Goal: Navigation & Orientation: Find specific page/section

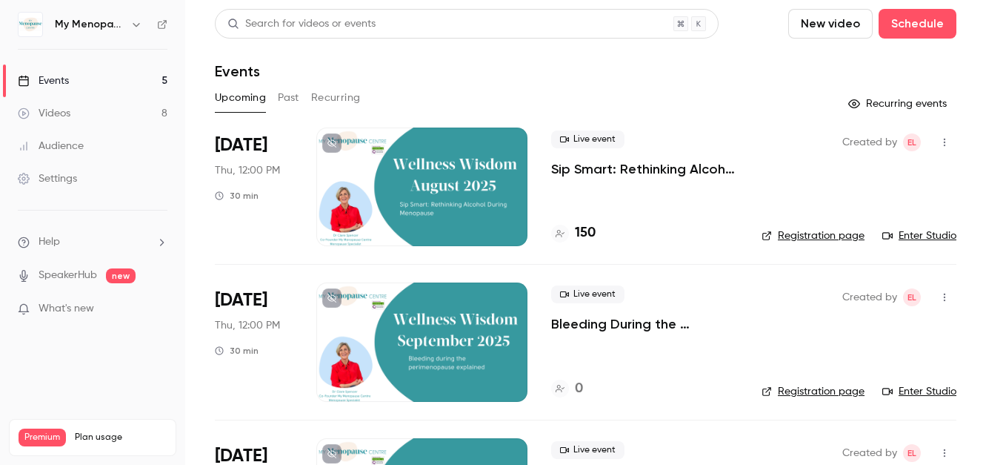
click at [138, 24] on icon "button" at bounding box center [136, 25] width 7 height 4
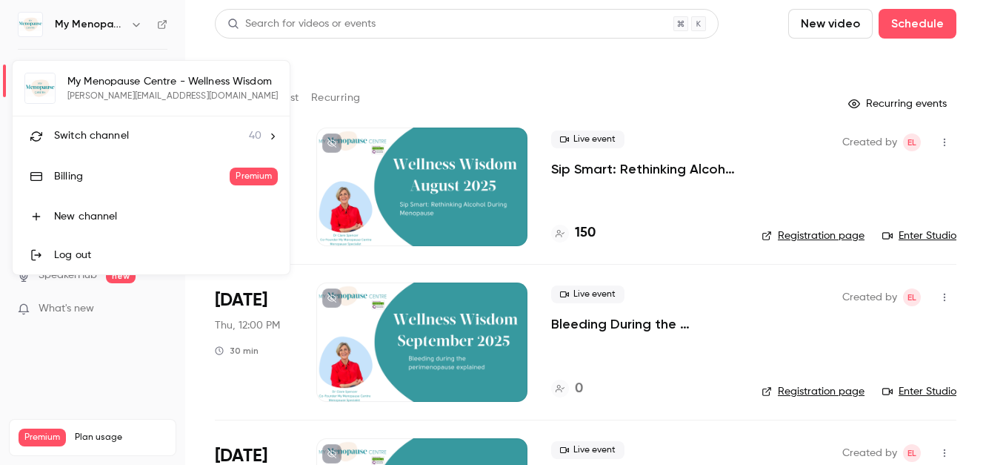
click at [111, 133] on span "Switch channel" at bounding box center [91, 136] width 75 height 16
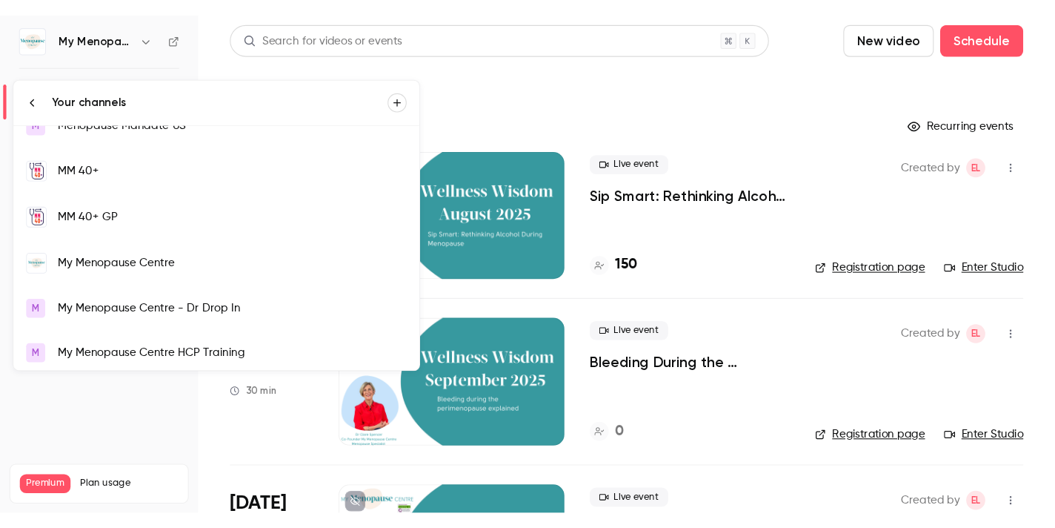
scroll to position [1041, 0]
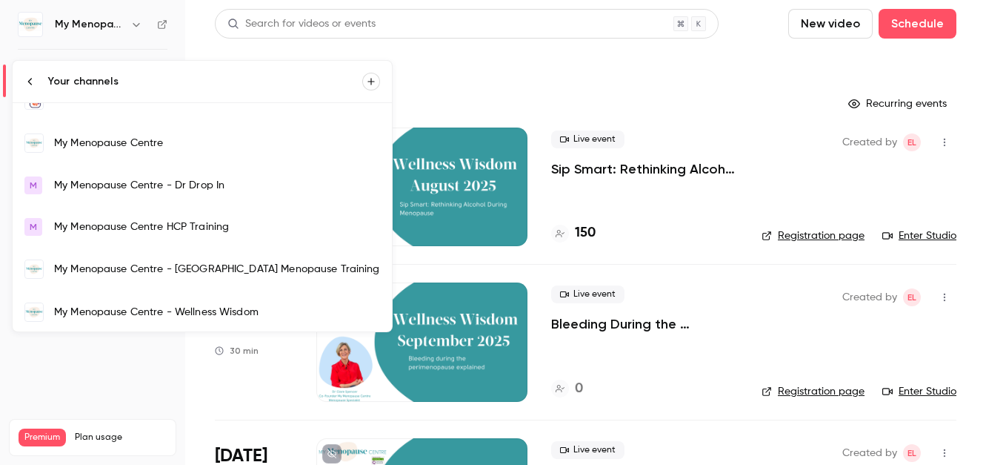
click at [118, 156] on link "My Menopause Centre" at bounding box center [202, 143] width 379 height 43
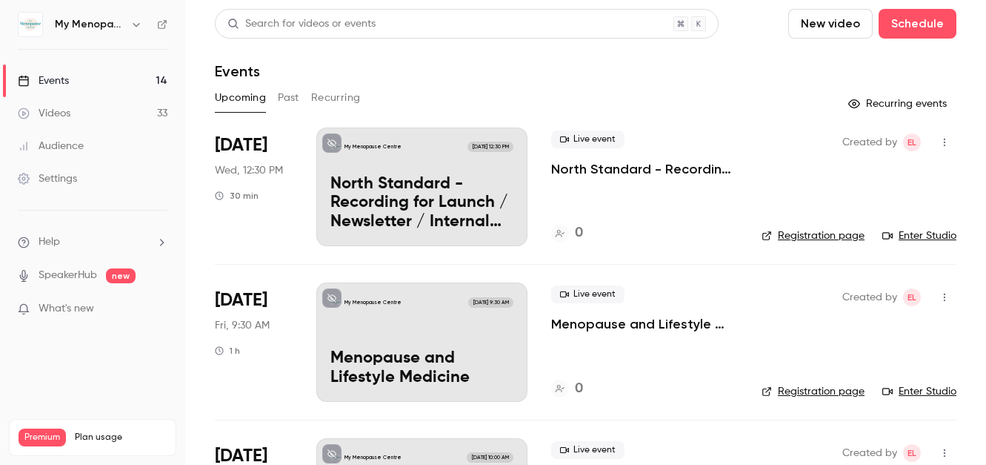
click at [408, 190] on p "North Standard - Recording for Launch / Newsletter / Internal Comms" at bounding box center [421, 203] width 183 height 57
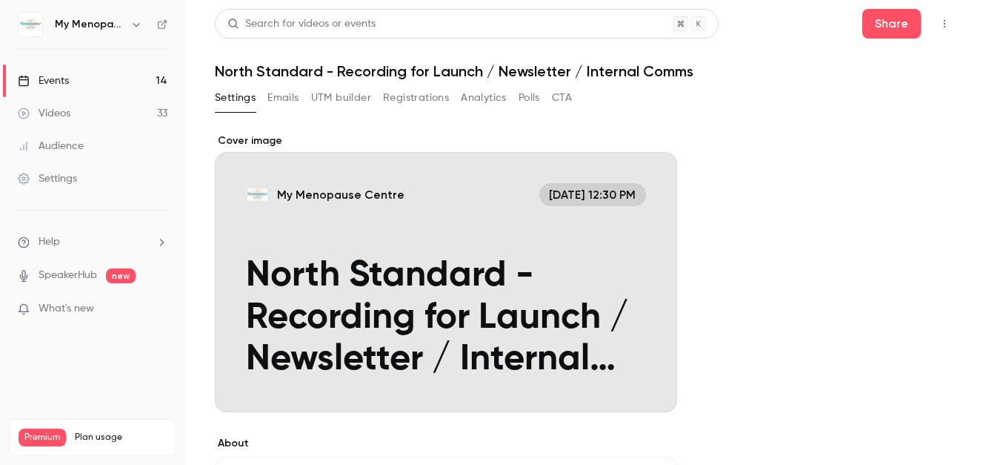
click at [944, 21] on icon "button" at bounding box center [945, 24] width 12 height 10
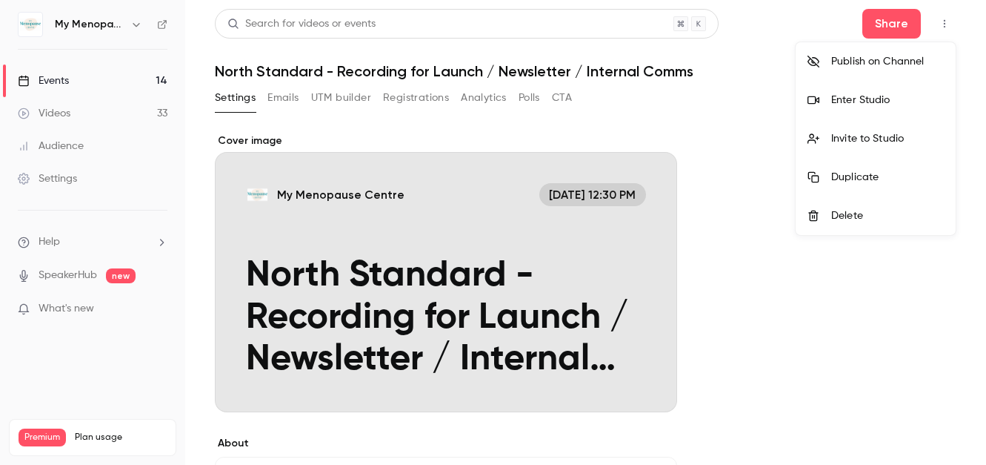
click at [858, 99] on div "Enter Studio" at bounding box center [887, 100] width 113 height 15
